Goal: Information Seeking & Learning: Learn about a topic

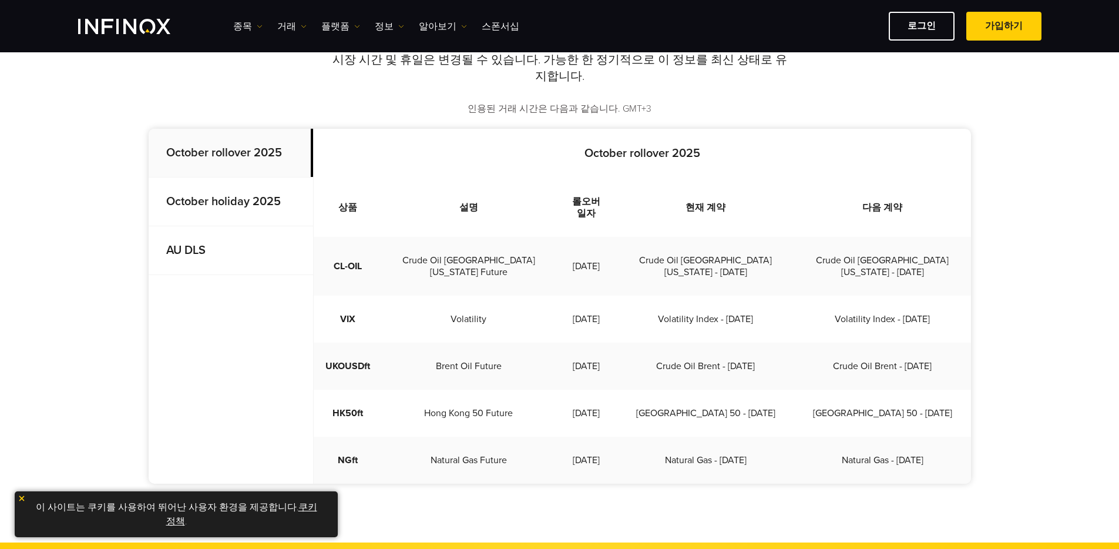
scroll to position [258, 0]
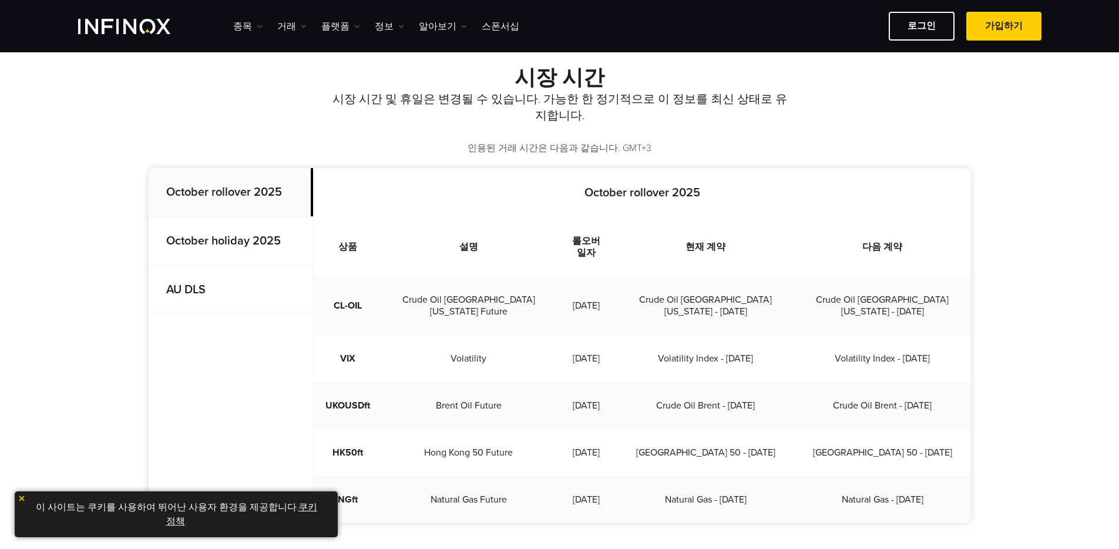
click at [260, 236] on p "October holiday 2025" at bounding box center [231, 241] width 165 height 49
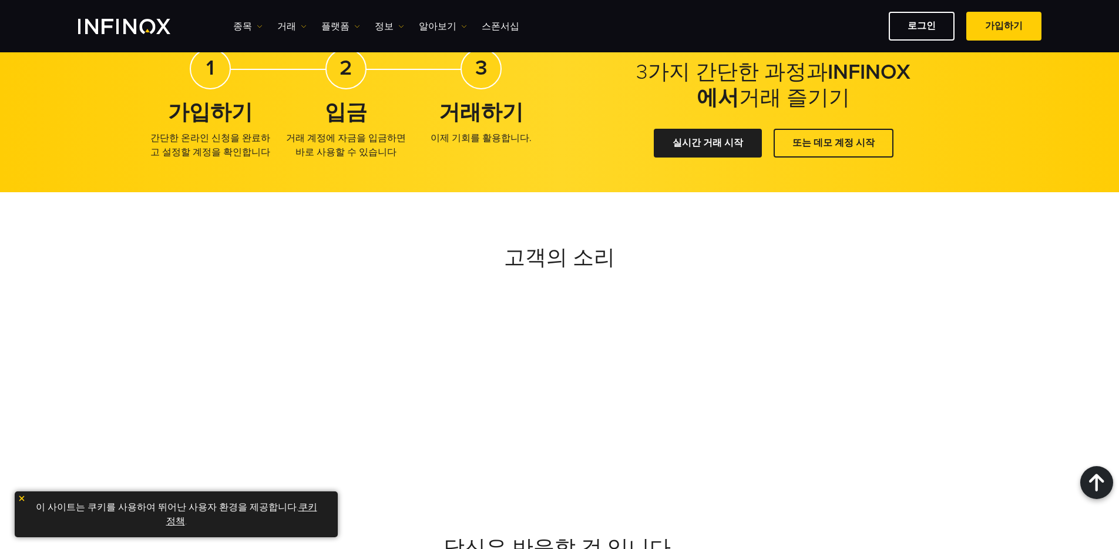
scroll to position [3224, 0]
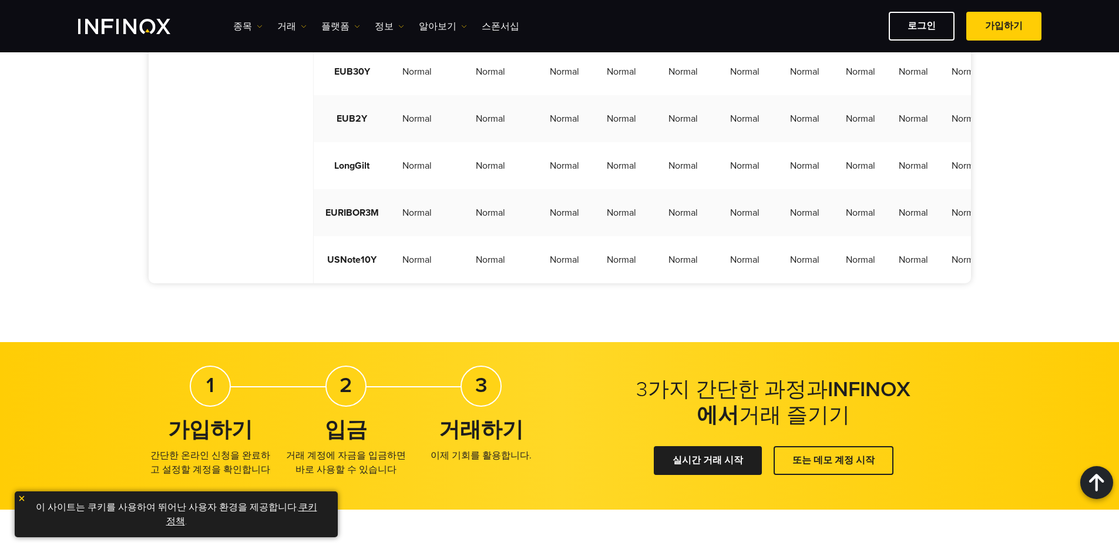
click at [538, 198] on td "Normal" at bounding box center [564, 212] width 53 height 47
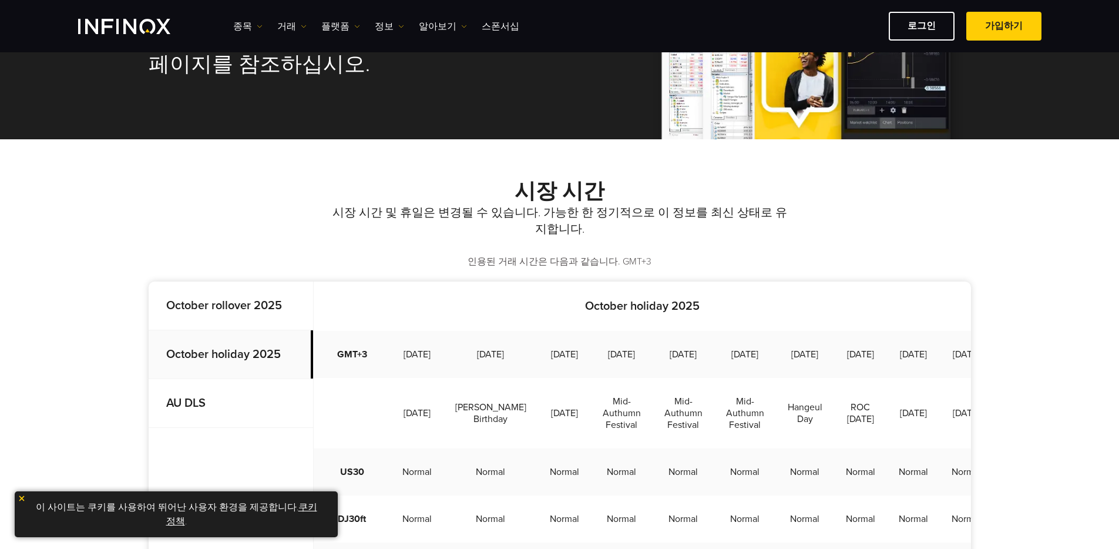
scroll to position [0, 0]
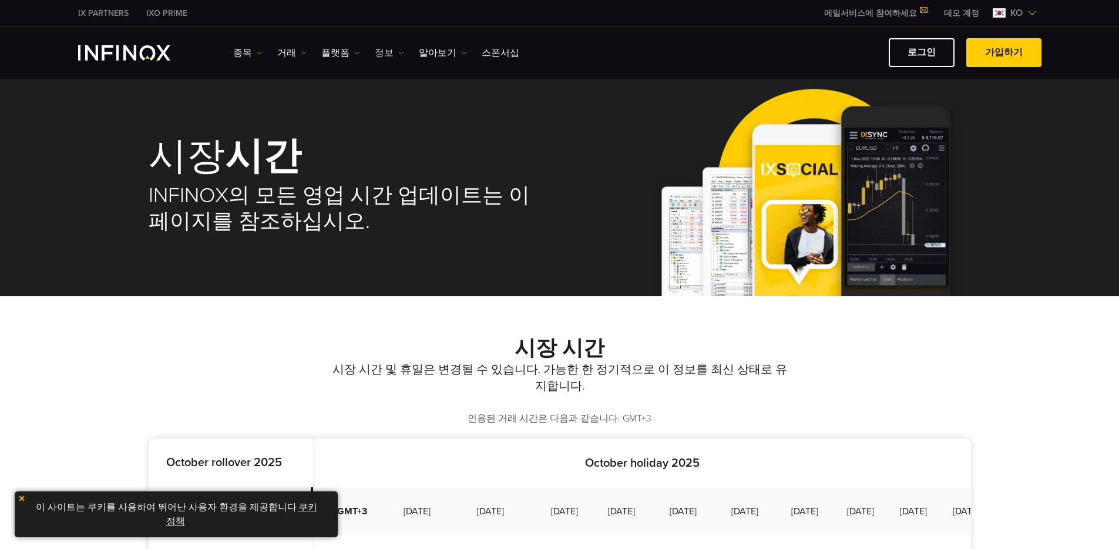
click at [384, 55] on link "정보" at bounding box center [389, 53] width 29 height 14
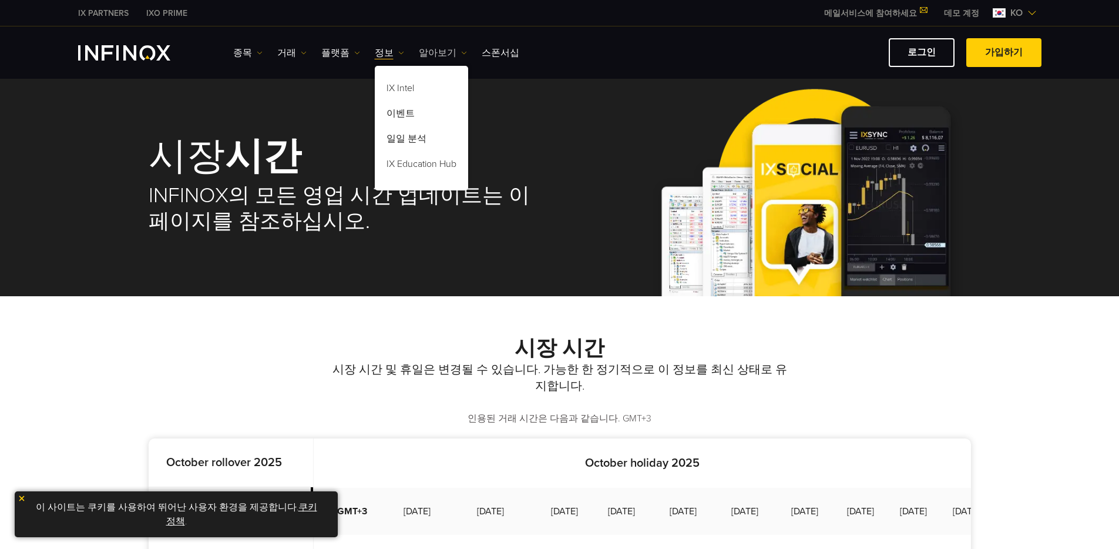
click at [419, 50] on link "알아보기" at bounding box center [443, 53] width 48 height 14
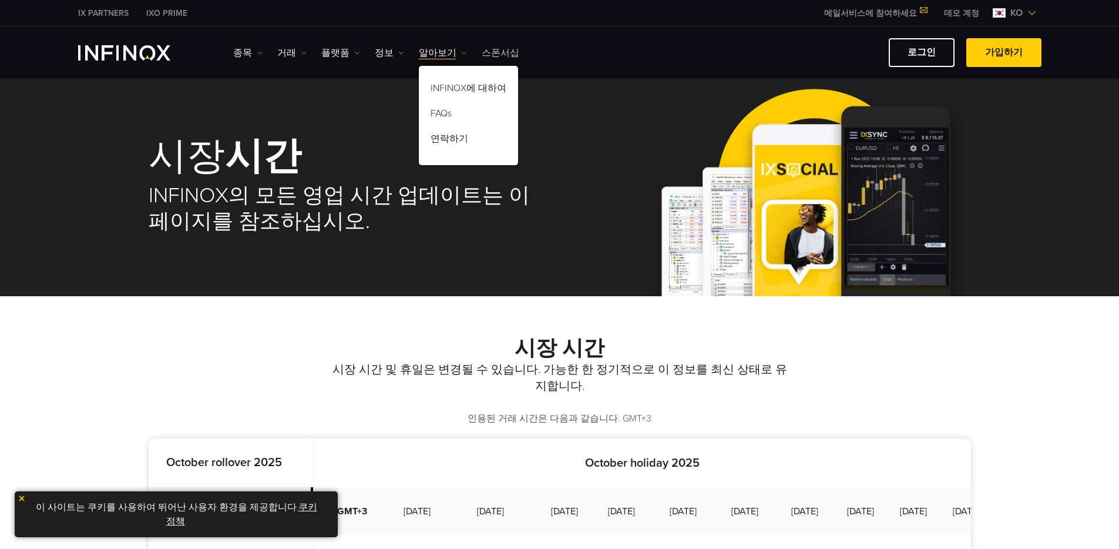
click at [482, 50] on link "스폰서십" at bounding box center [501, 53] width 38 height 14
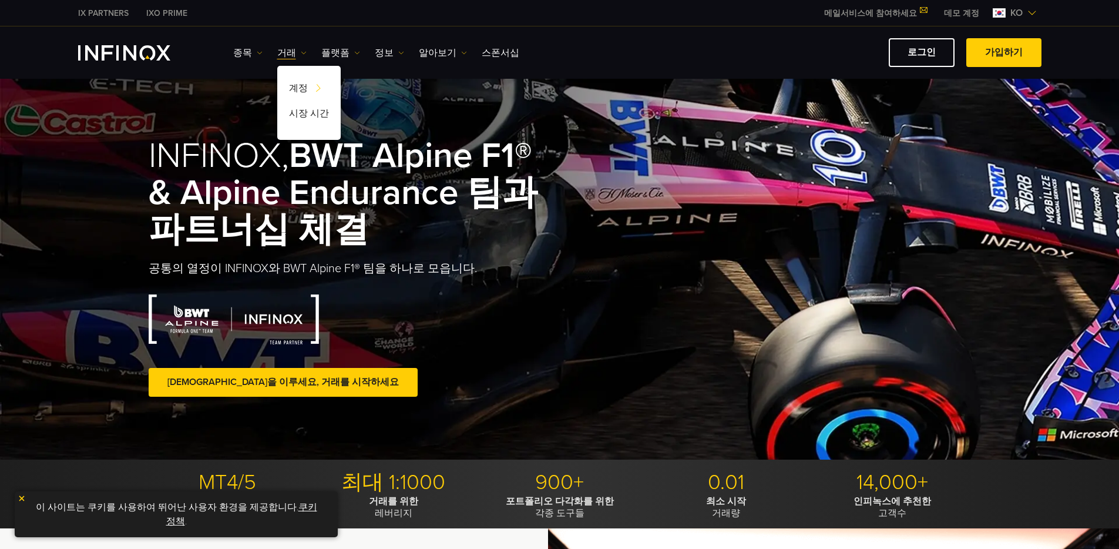
click at [148, 46] on img "INFINOX Logo" at bounding box center [124, 52] width 92 height 15
